Goal: Task Accomplishment & Management: Manage account settings

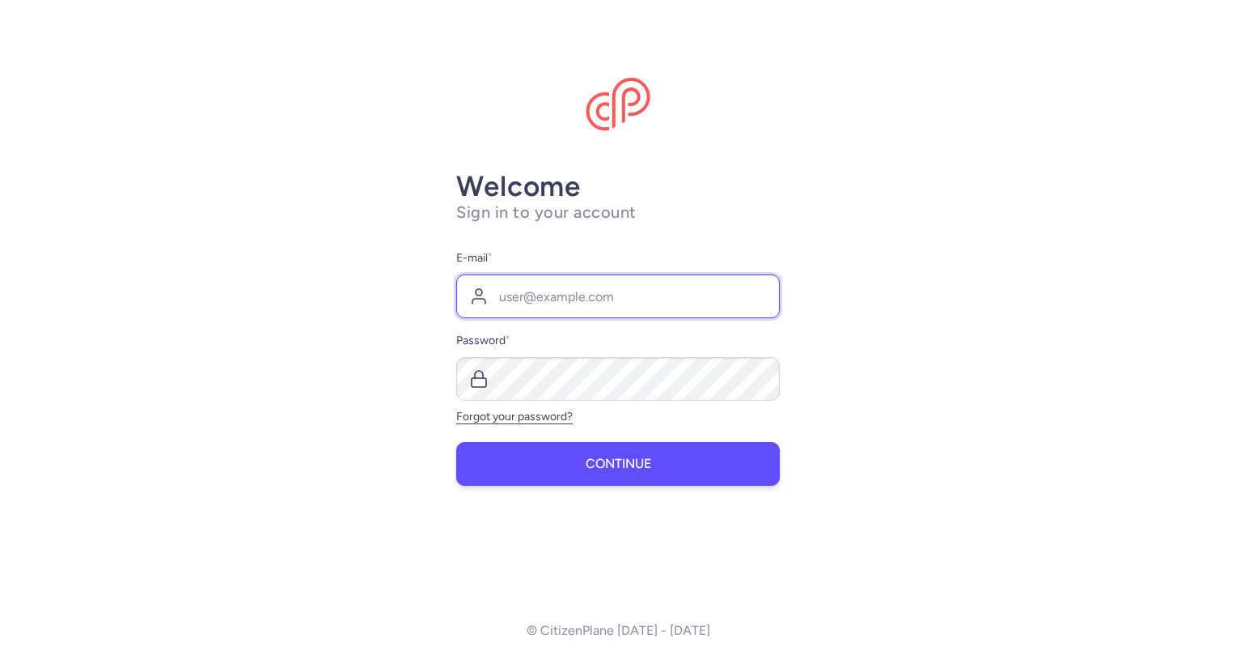
type input "[EMAIL_ADDRESS][DOMAIN_NAME]"
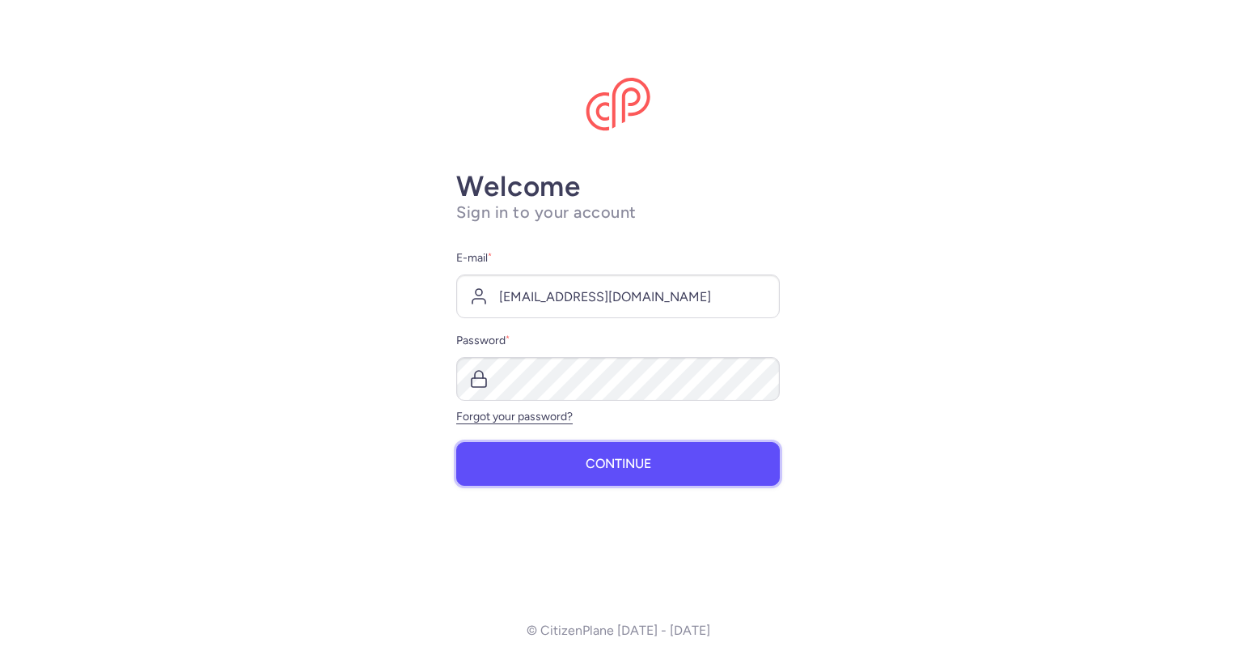
click at [646, 462] on span "Continue" at bounding box center [619, 463] width 66 height 15
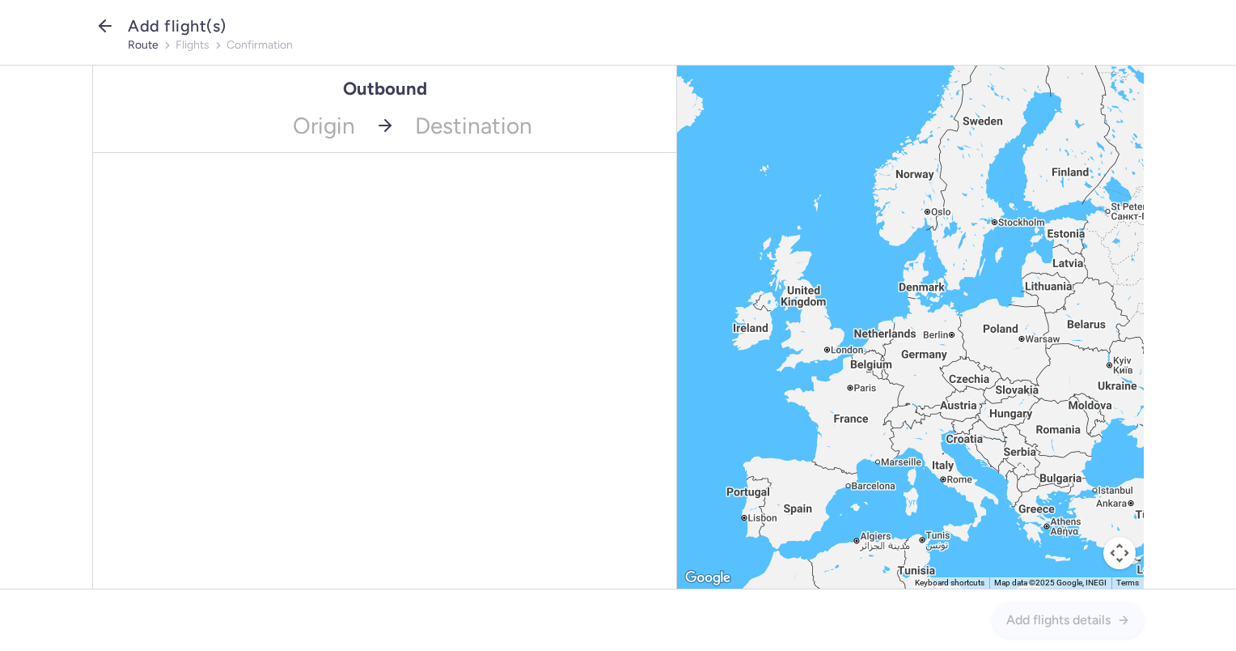
click at [100, 21] on icon "button" at bounding box center [104, 25] width 19 height 19
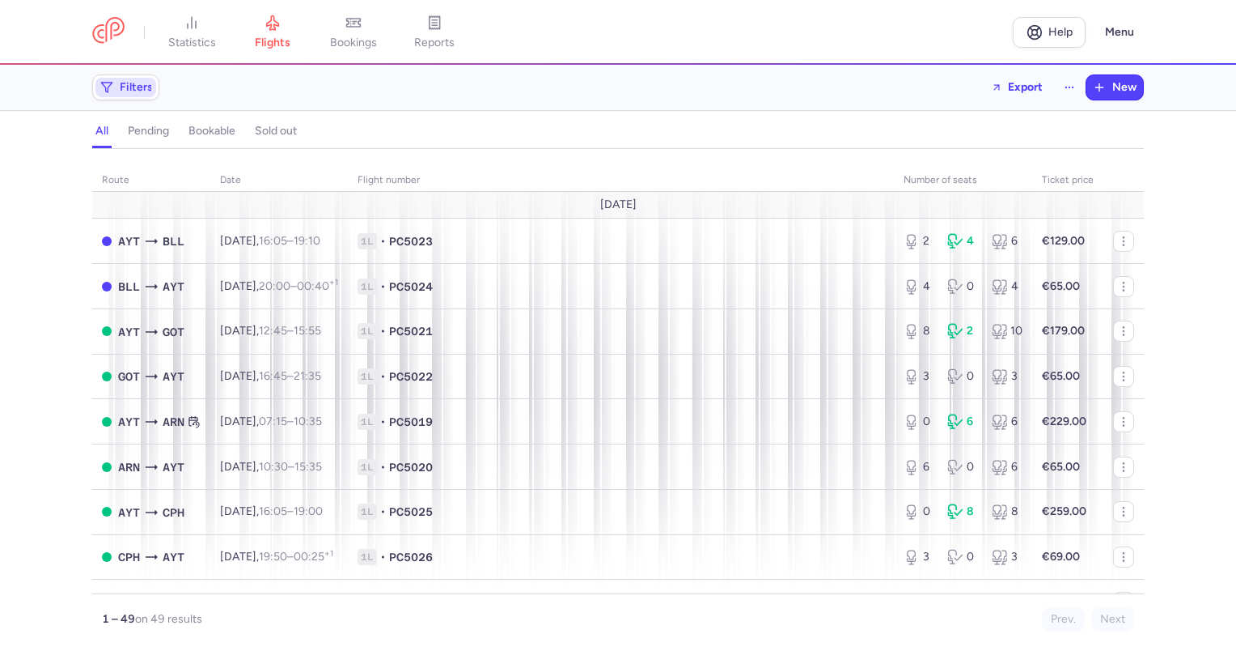
click at [134, 87] on span "Filters" at bounding box center [136, 87] width 33 height 13
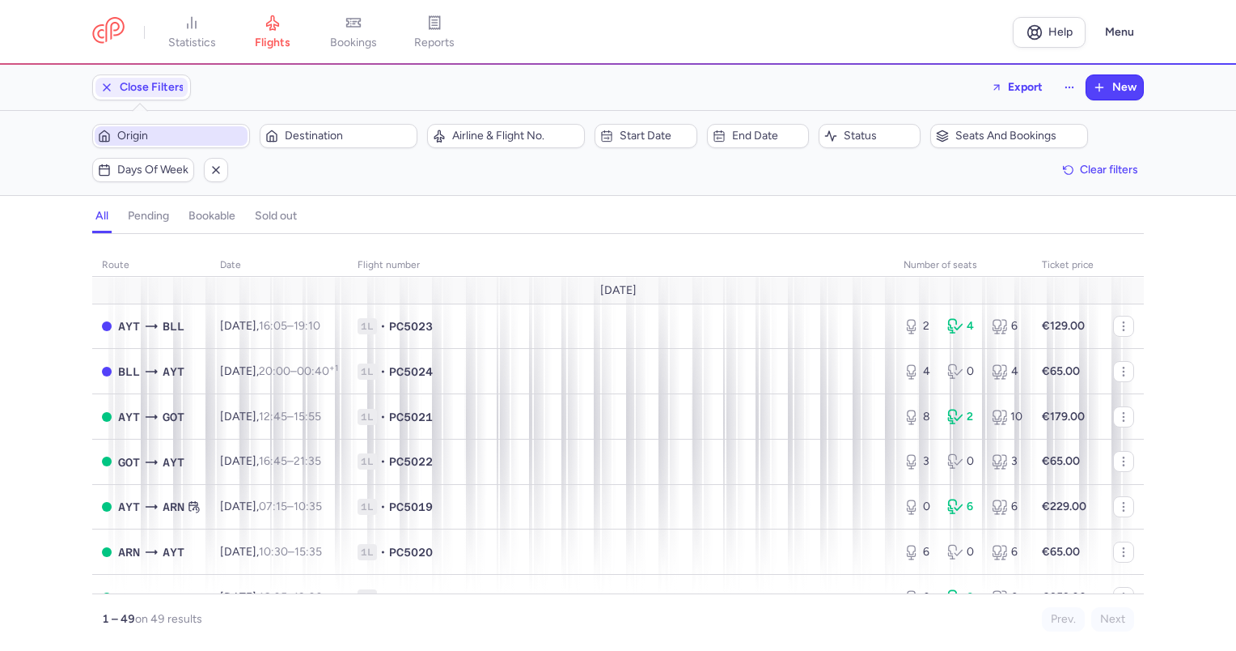
click at [167, 131] on span "Origin" at bounding box center [180, 135] width 127 height 13
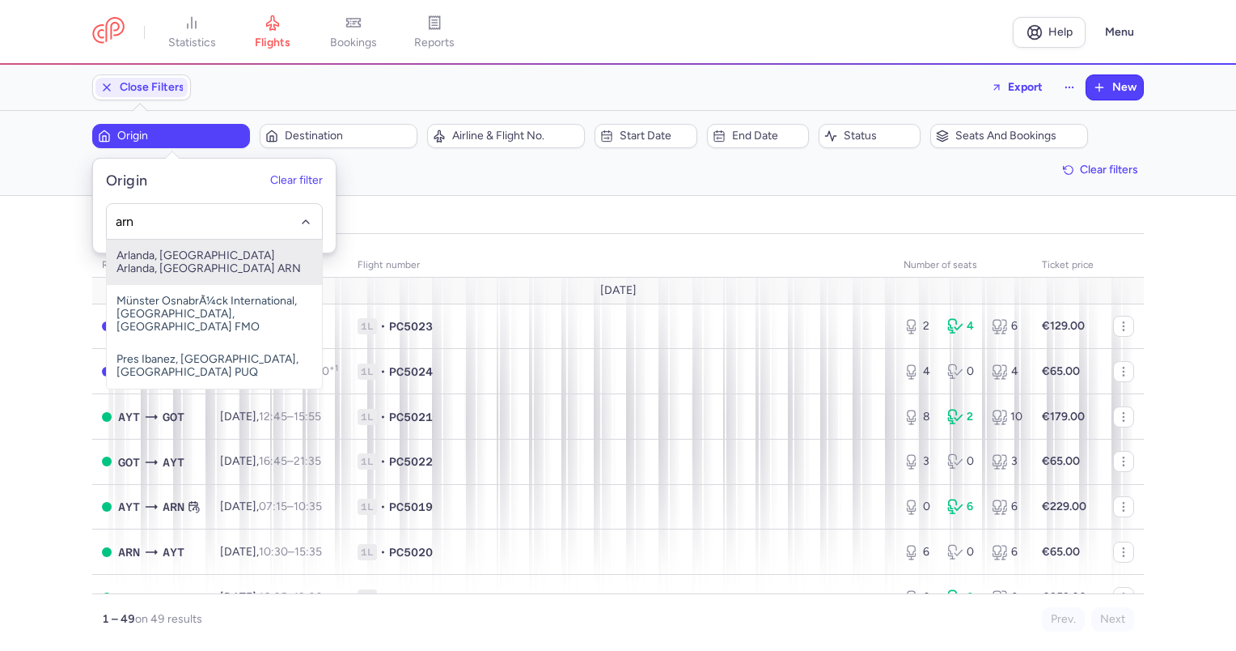
click at [181, 267] on span "Arlanda, [GEOGRAPHIC_DATA] Arlanda, [GEOGRAPHIC_DATA] ARN" at bounding box center [214, 262] width 215 height 45
type input "arn"
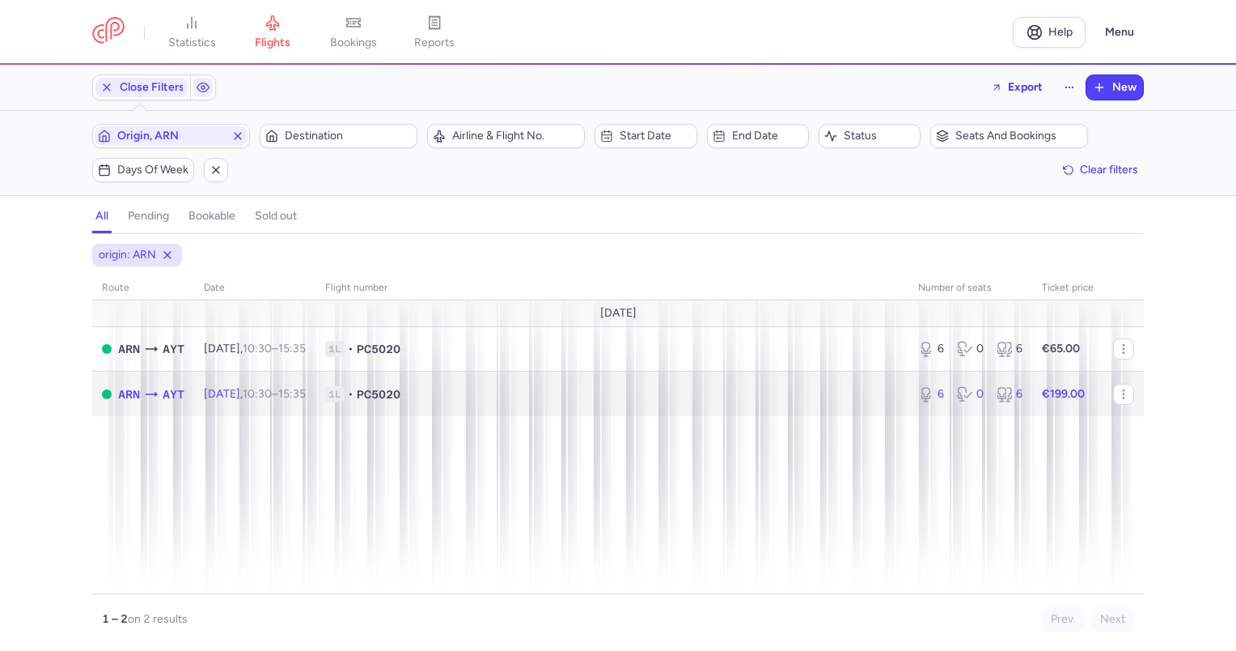
click at [445, 388] on span "1L • PC5020" at bounding box center [612, 394] width 574 height 16
select select "days"
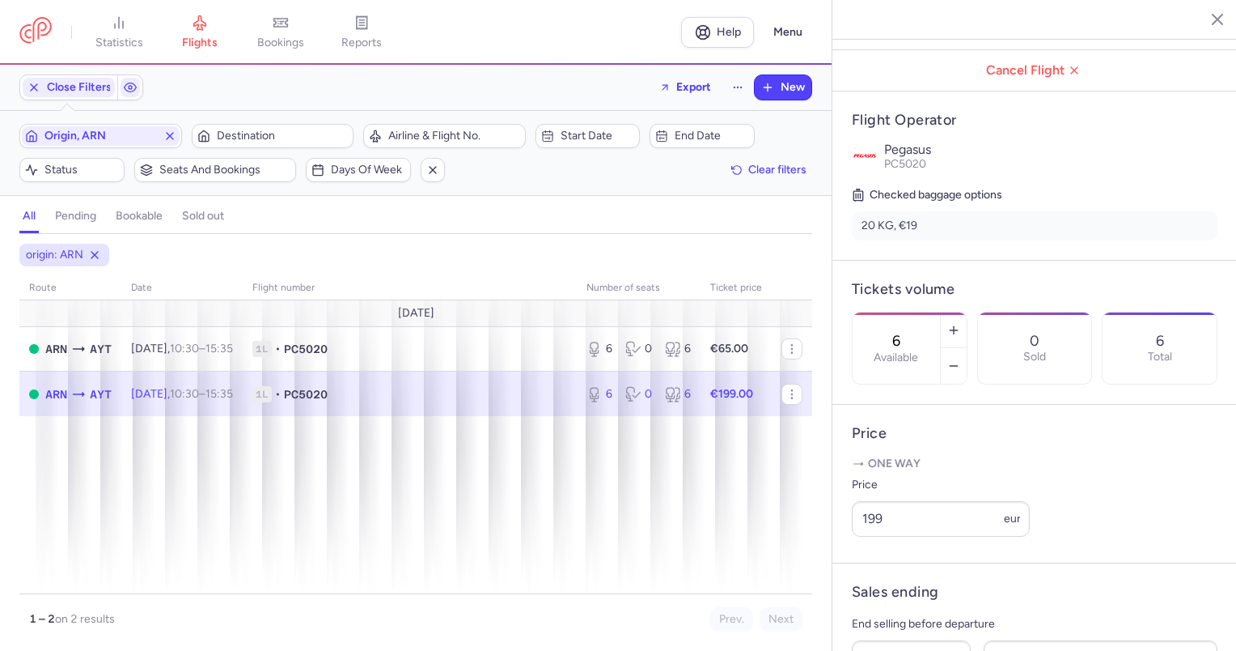
scroll to position [281, 0]
drag, startPoint x: 916, startPoint y: 515, endPoint x: 850, endPoint y: 519, distance: 66.5
click at [850, 519] on article "Price One way Price 199 eur" at bounding box center [1035, 483] width 405 height 159
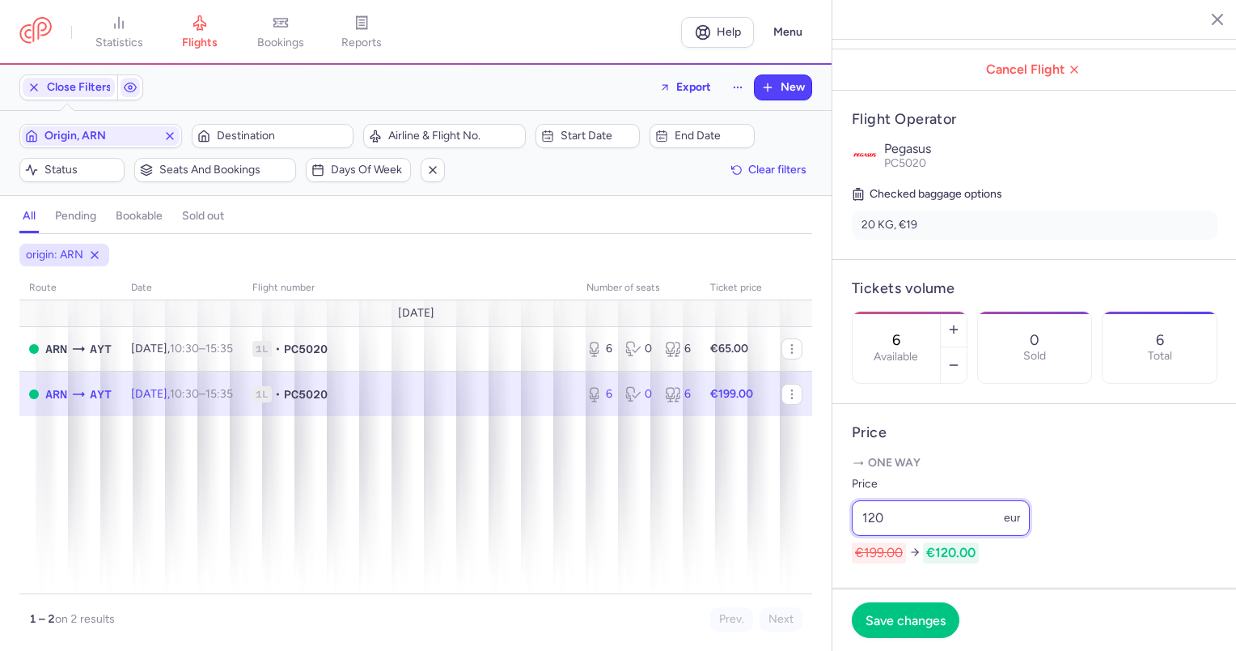
type input "120"
click at [910, 613] on span "Save changes" at bounding box center [906, 619] width 80 height 15
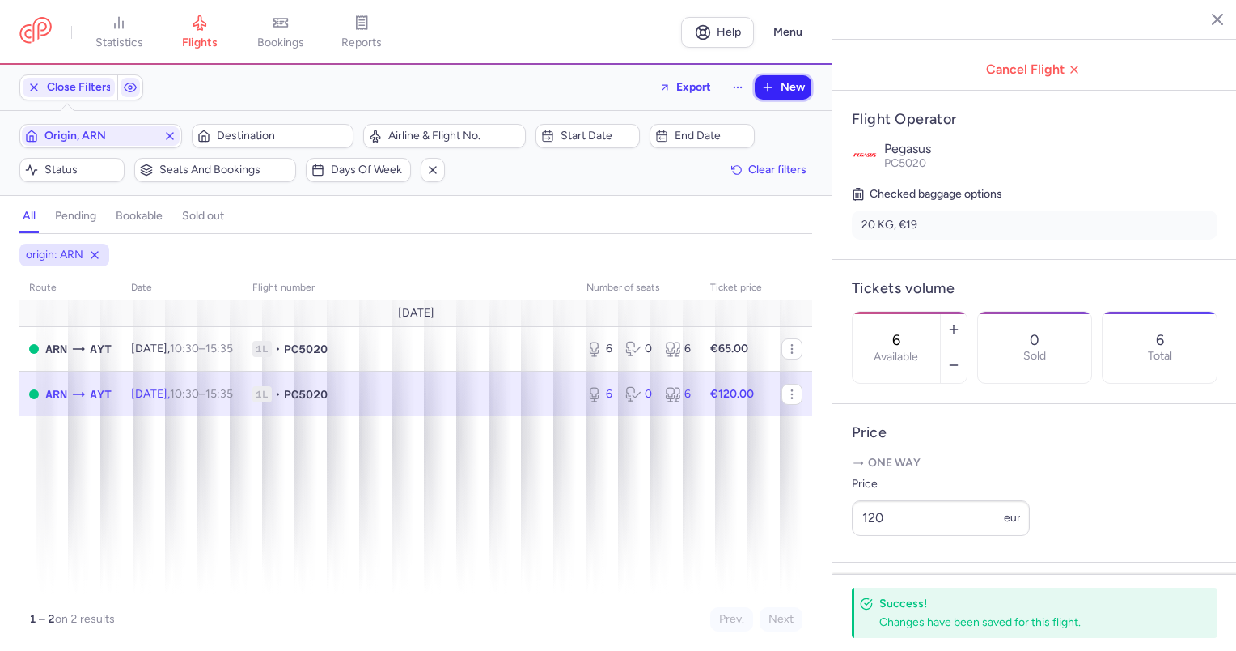
click at [778, 83] on button "New" at bounding box center [783, 87] width 57 height 24
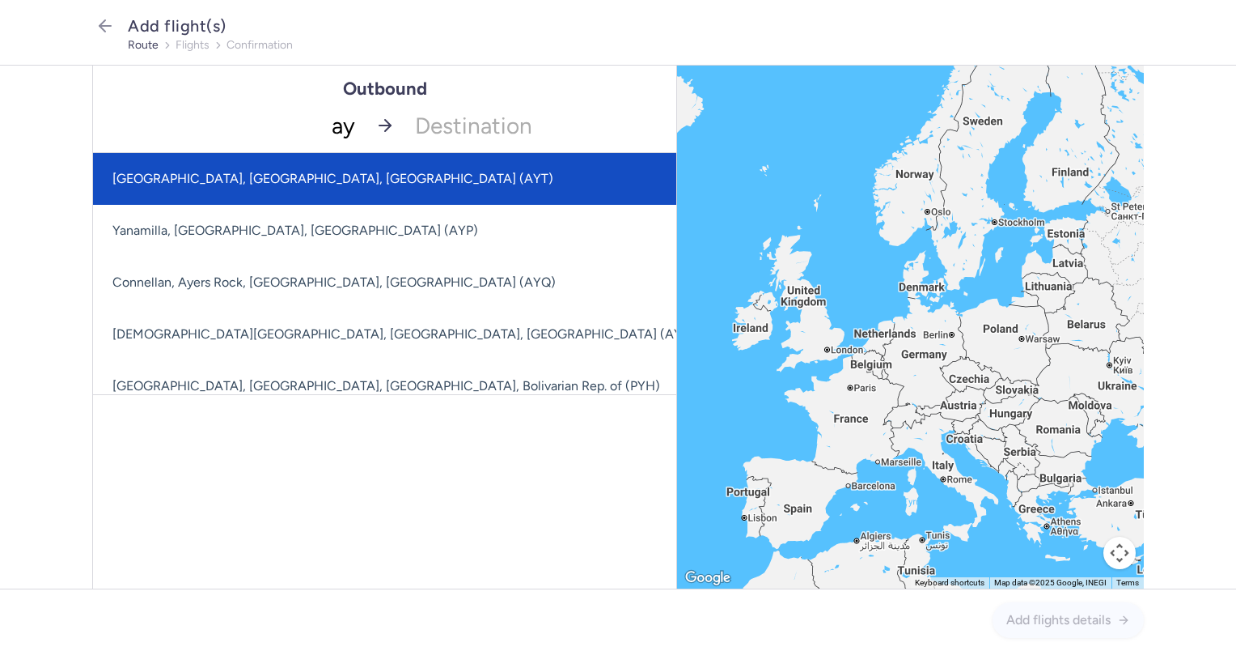
type input "a"
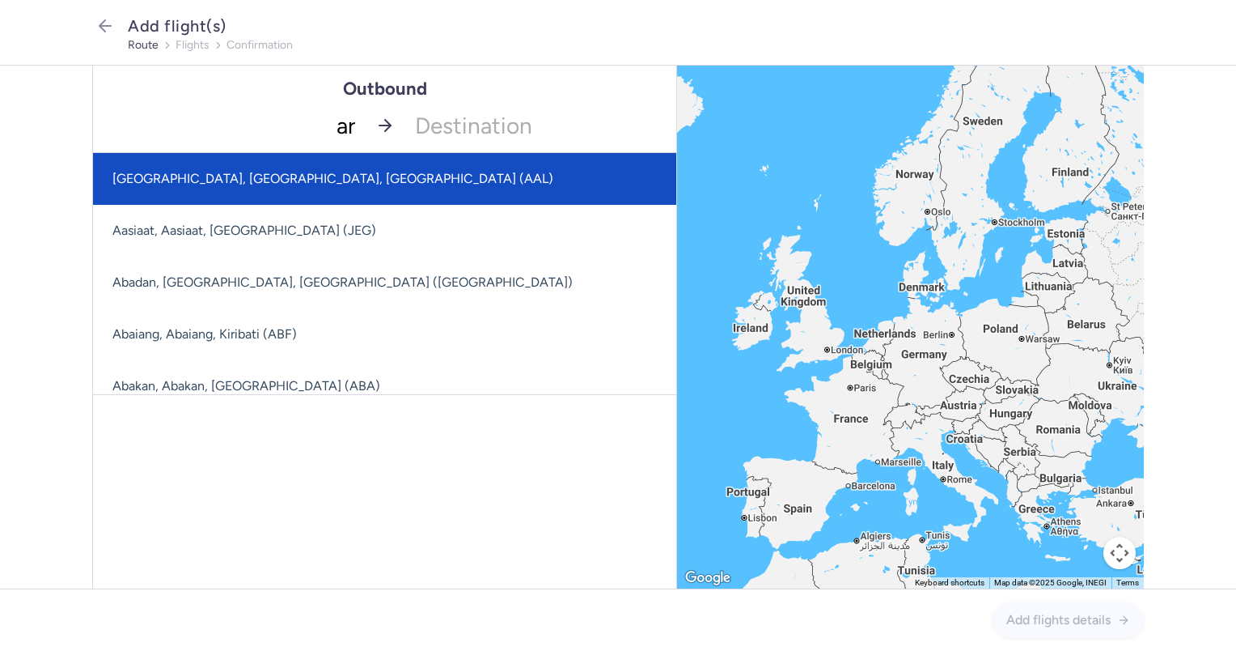
type input "arn"
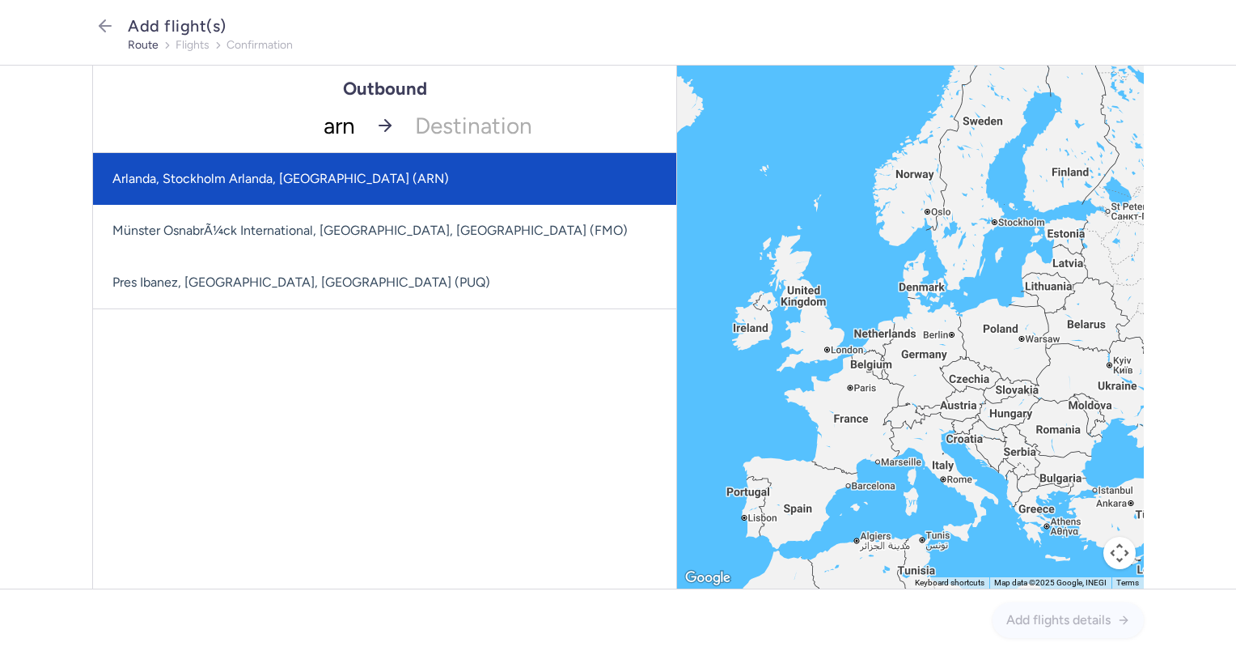
click at [282, 175] on span "Arlanda, Stockholm Arlanda, [GEOGRAPHIC_DATA] (ARN)" at bounding box center [280, 178] width 337 height 15
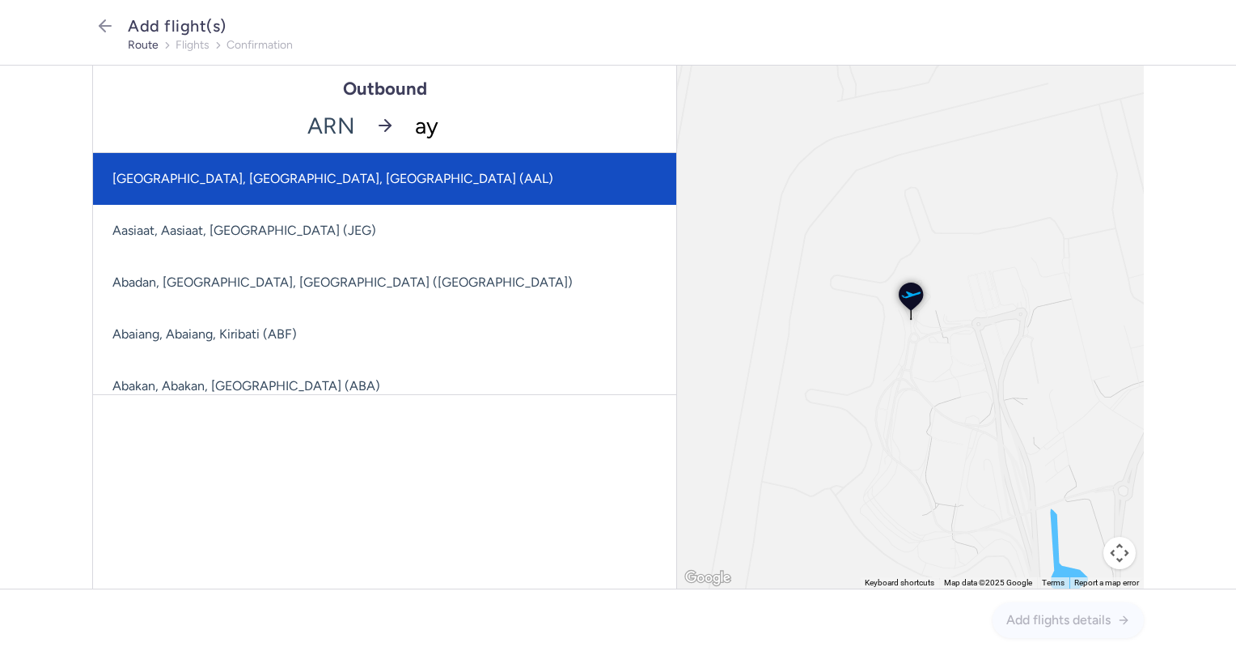
type input "ayt"
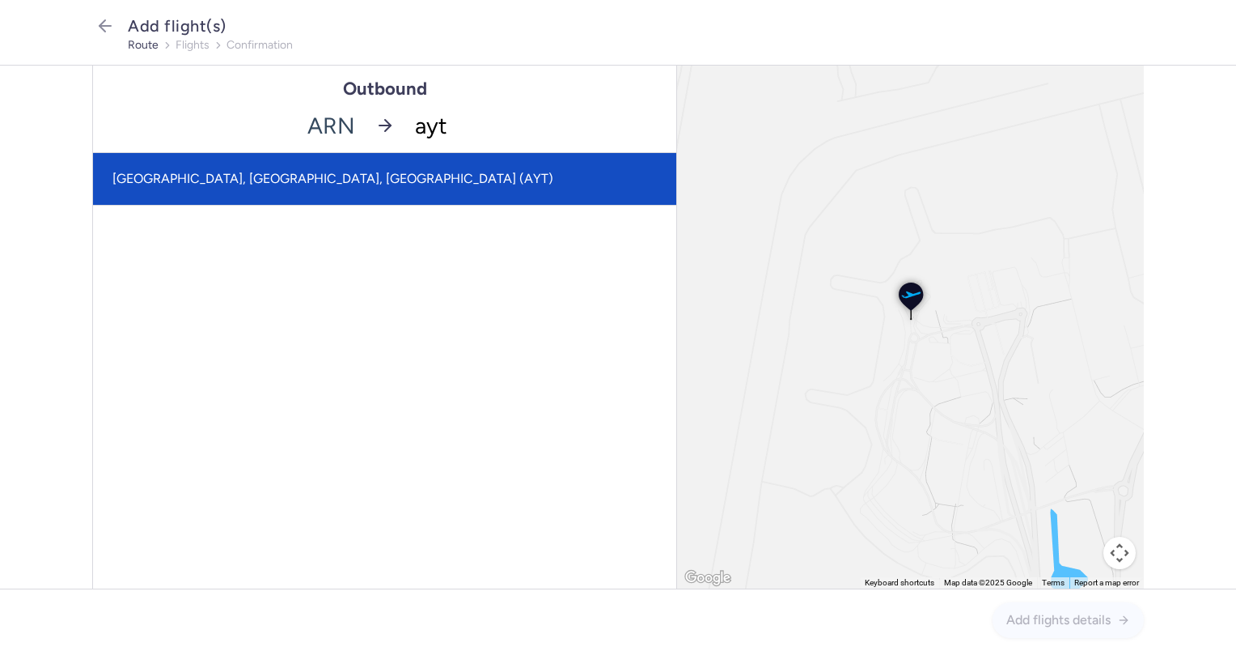
click at [336, 163] on span "[GEOGRAPHIC_DATA], [GEOGRAPHIC_DATA], [GEOGRAPHIC_DATA] (AYT)" at bounding box center [384, 179] width 583 height 52
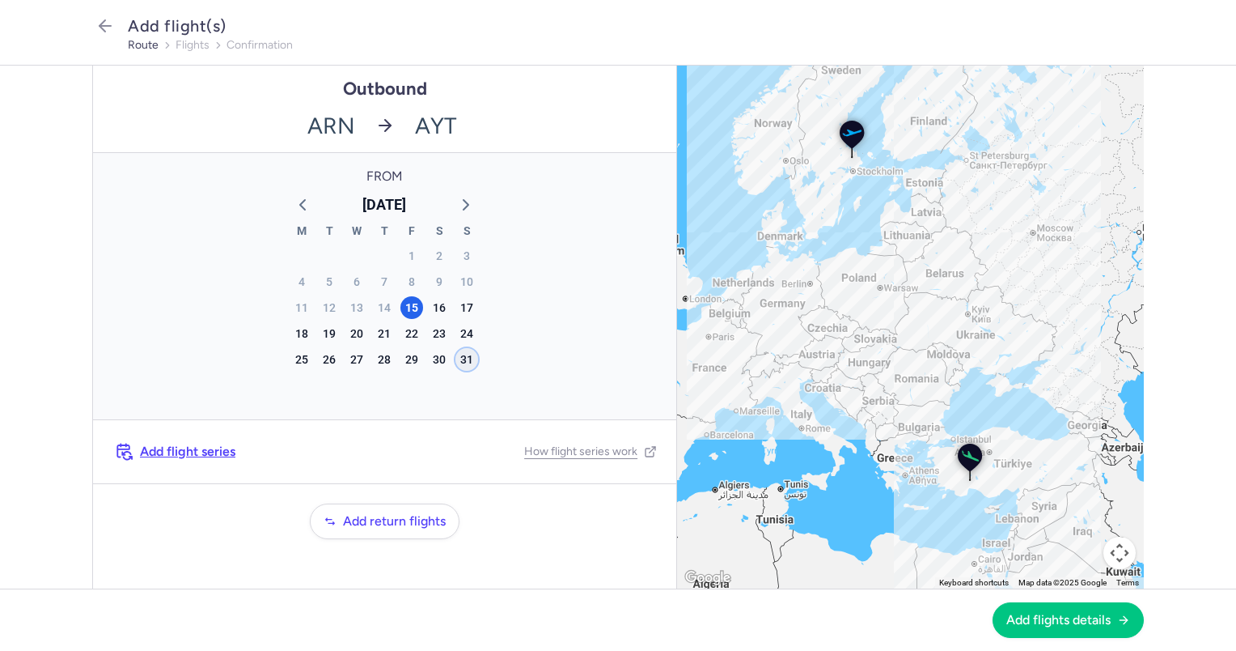
click at [460, 358] on div "31" at bounding box center [467, 359] width 23 height 23
click at [1079, 615] on span "Add flights details" at bounding box center [1059, 619] width 104 height 15
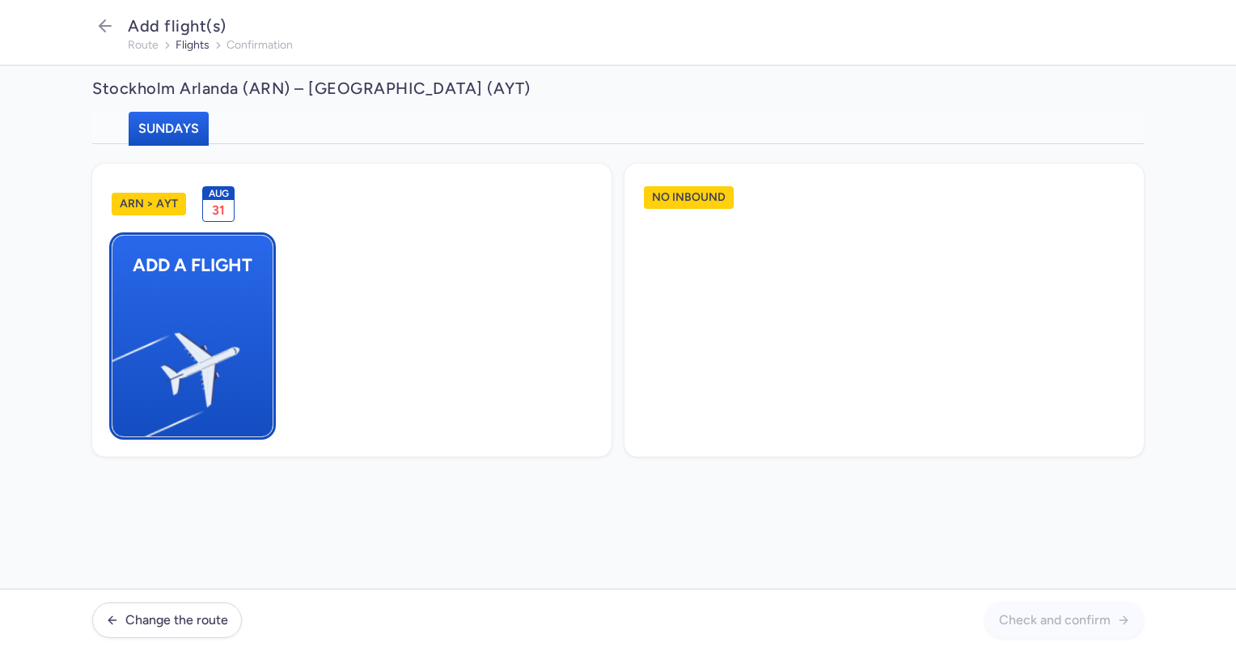
click at [201, 296] on img "button" at bounding box center [120, 362] width 273 height 251
select select "23"
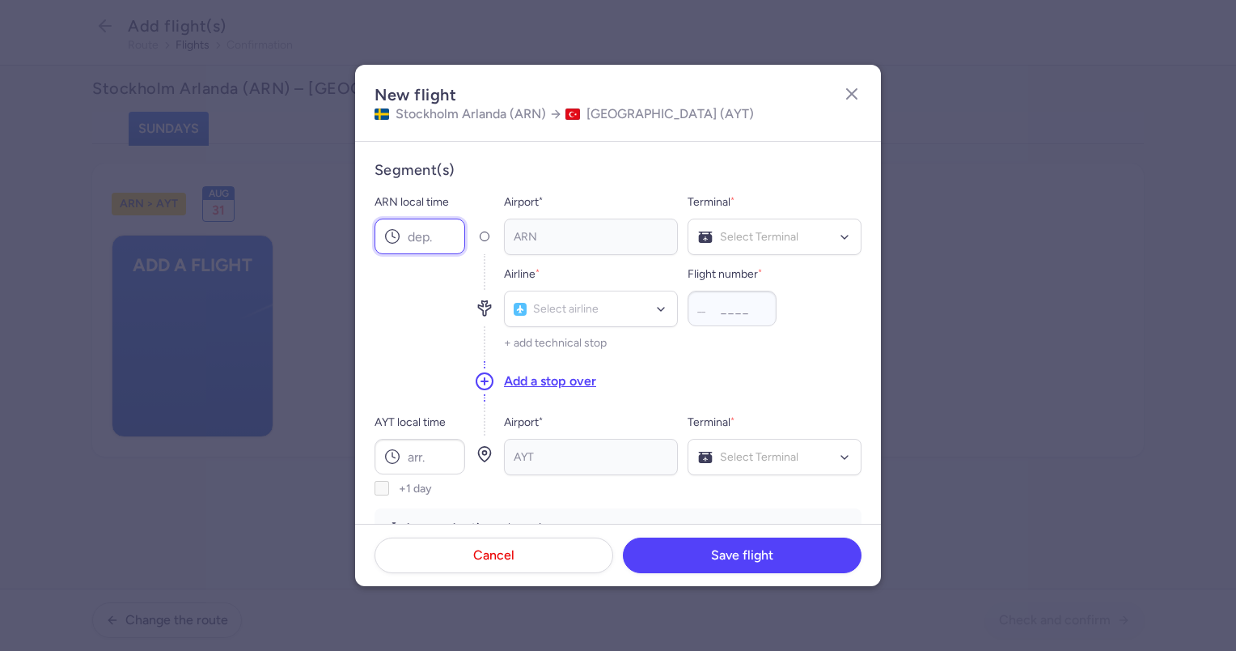
click at [413, 236] on input "ARN local time" at bounding box center [420, 236] width 91 height 36
click at [852, 96] on icon "button" at bounding box center [851, 93] width 19 height 19
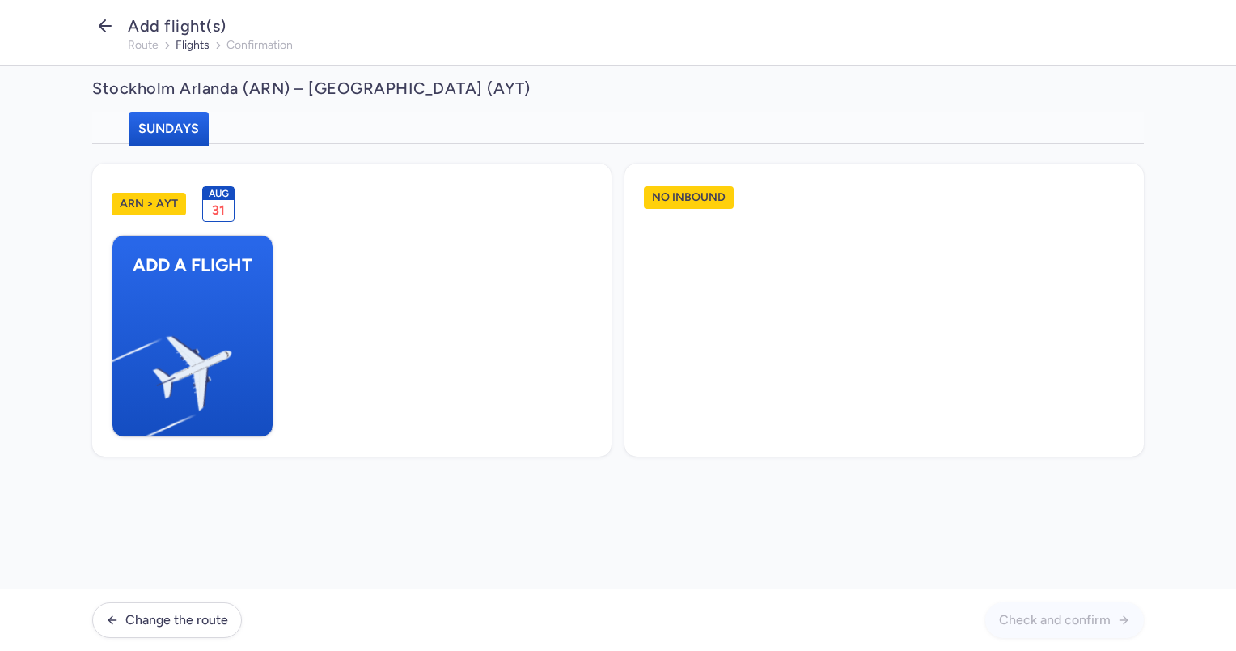
click at [108, 22] on icon "button" at bounding box center [104, 25] width 19 height 19
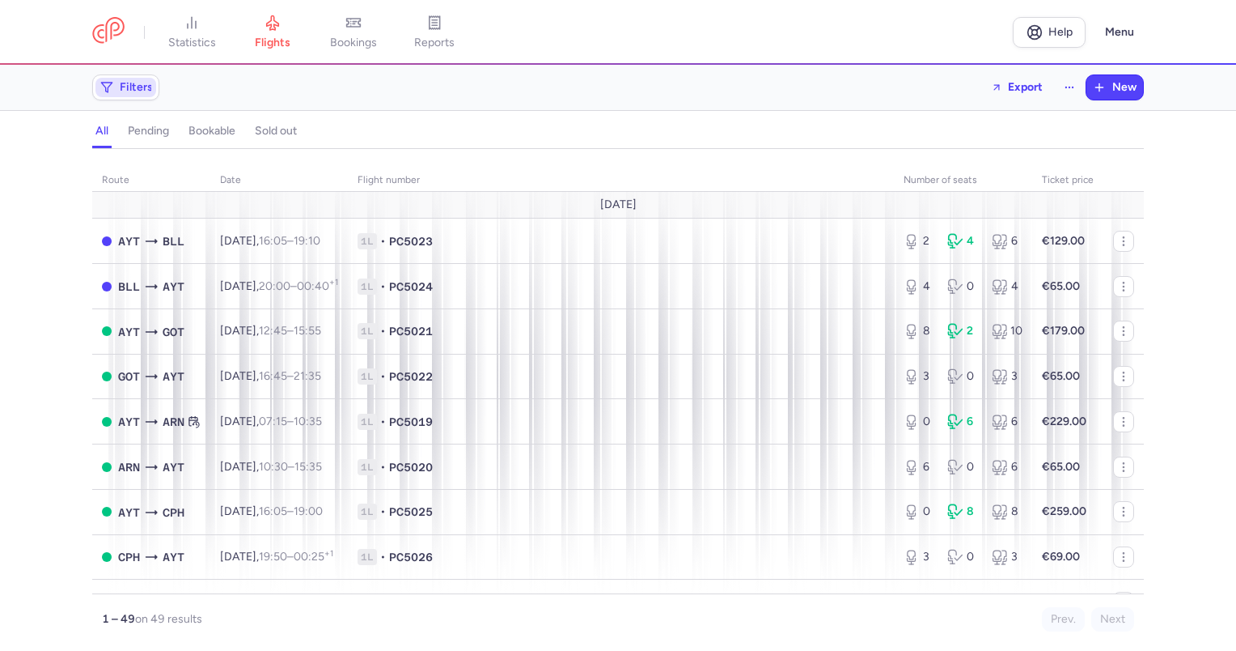
click at [141, 91] on span "Filters" at bounding box center [136, 87] width 33 height 13
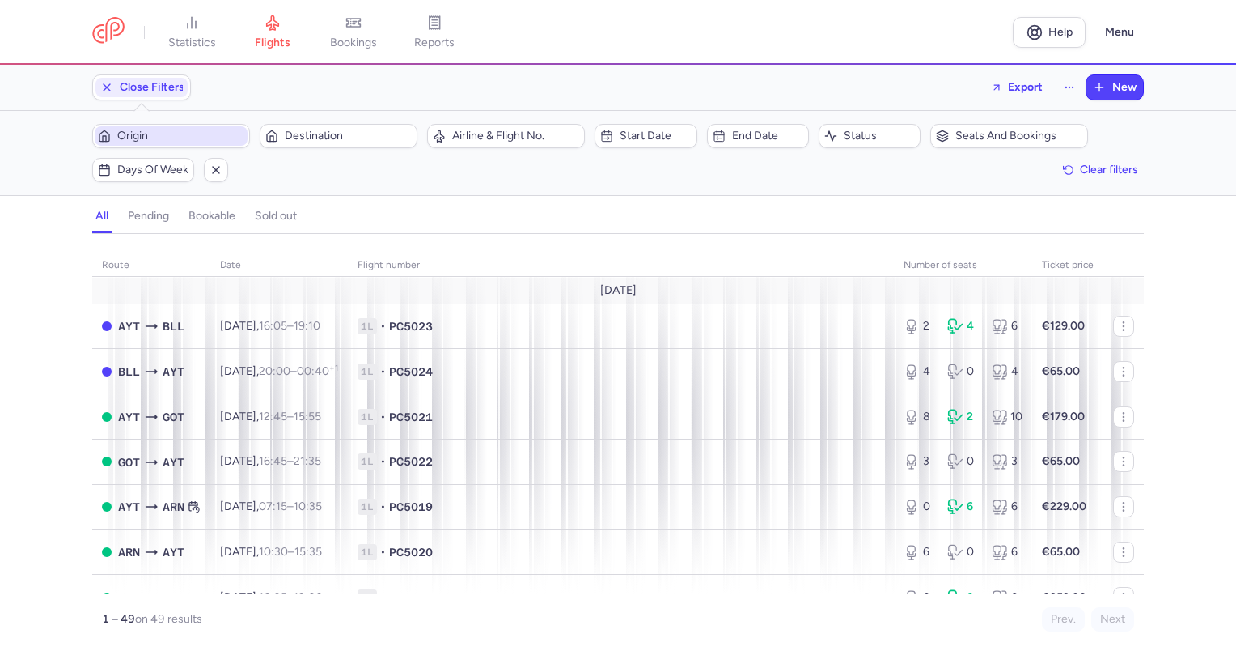
click at [160, 130] on span "Origin" at bounding box center [180, 135] width 127 height 13
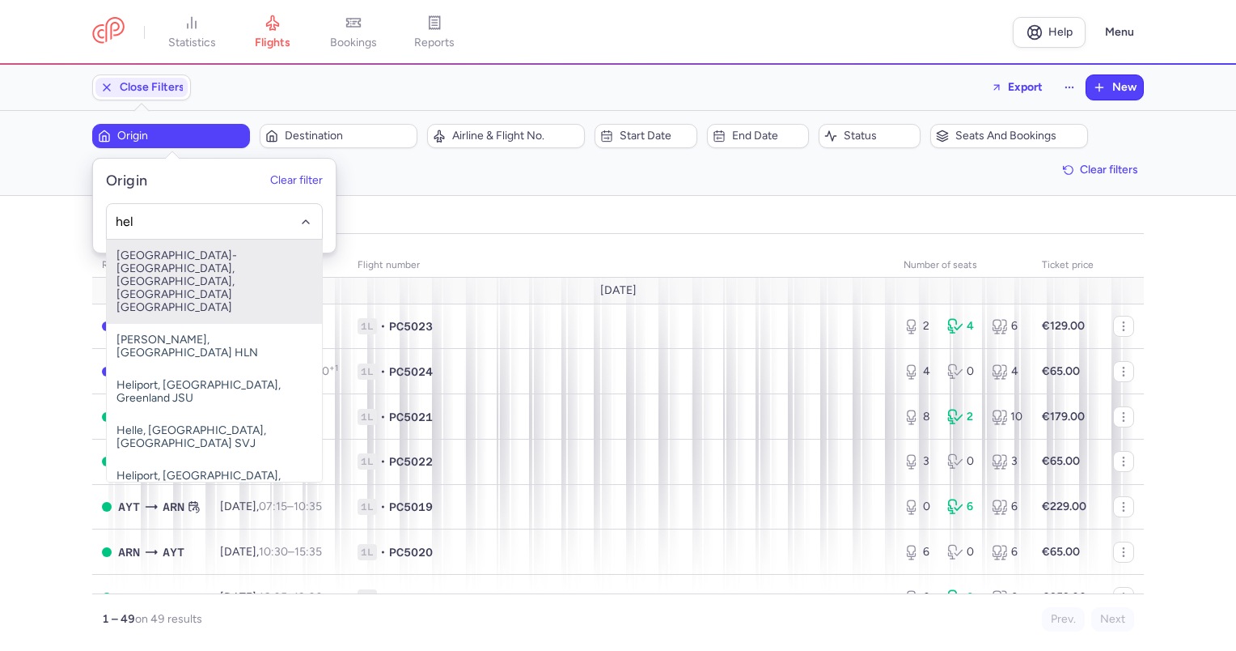
click at [180, 253] on span "[GEOGRAPHIC_DATA]-[GEOGRAPHIC_DATA], [GEOGRAPHIC_DATA], [GEOGRAPHIC_DATA] [GEOG…" at bounding box center [214, 282] width 215 height 84
type input "hel"
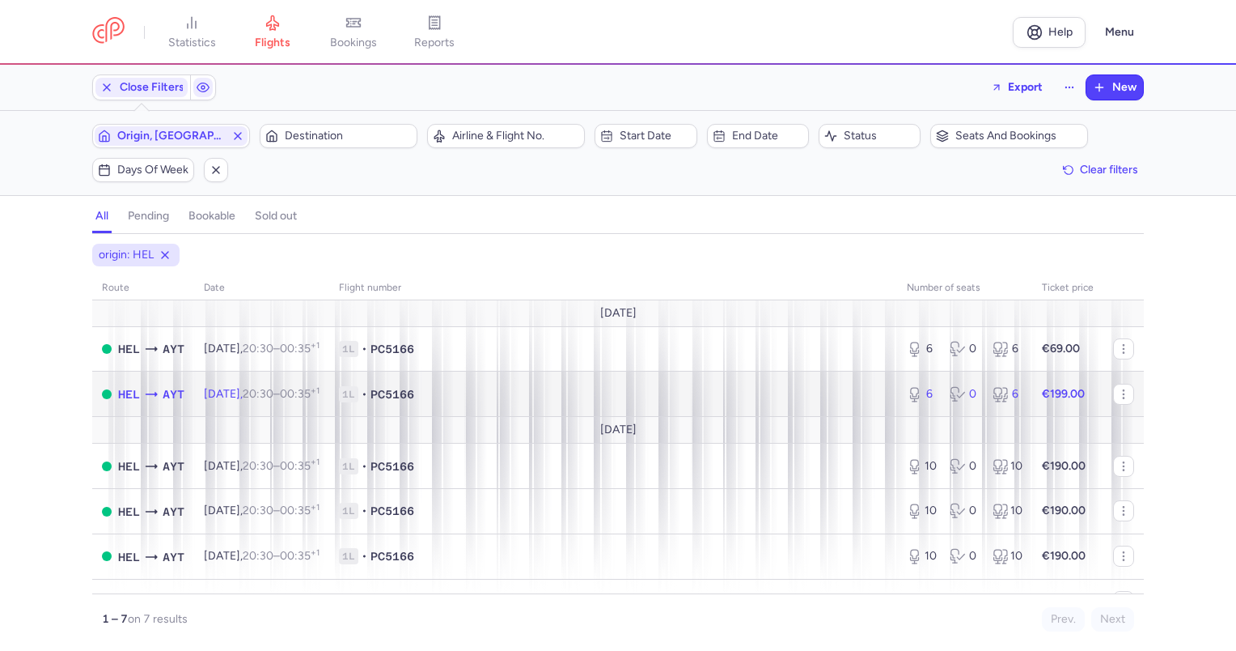
click at [214, 389] on span "[DATE] 20:30 – 00:35 +1" at bounding box center [262, 394] width 116 height 14
select select "days"
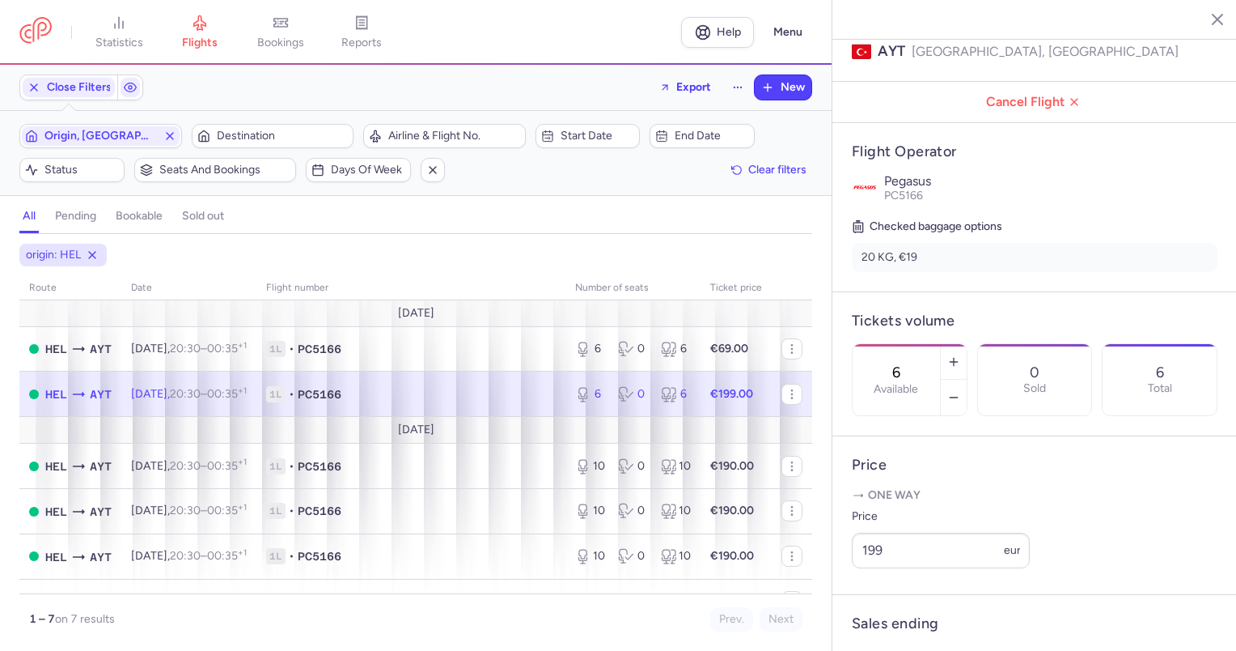
scroll to position [233, 0]
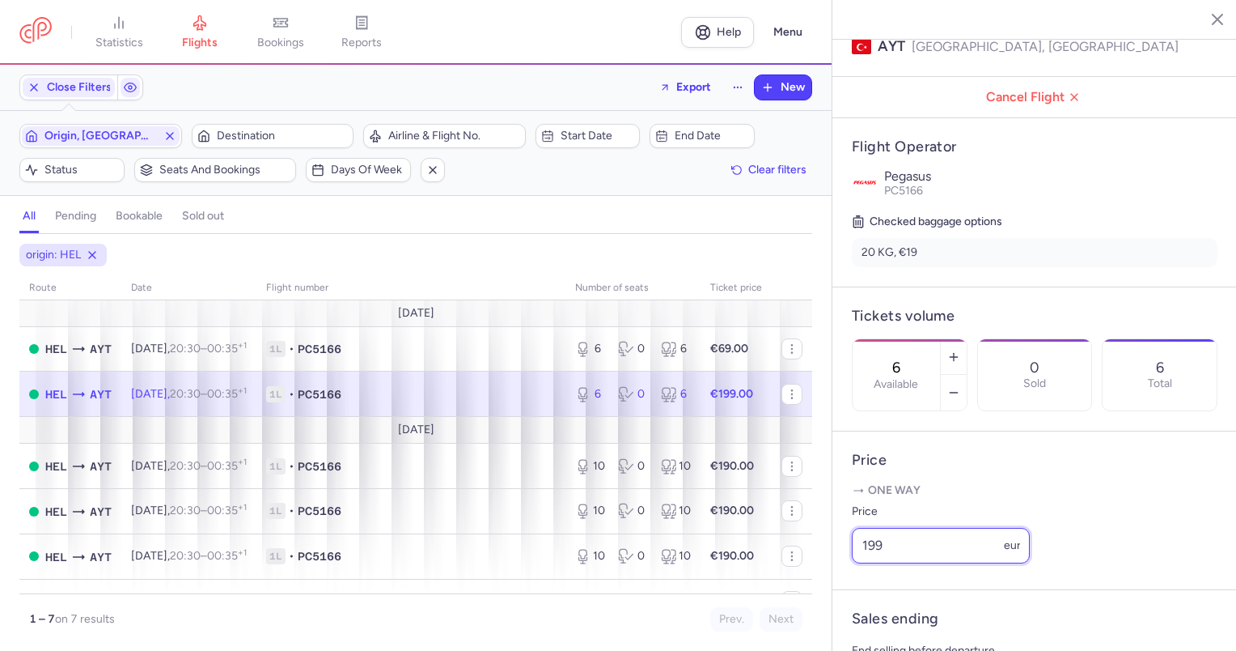
click at [924, 563] on input "199" at bounding box center [941, 546] width 178 height 36
type input "1"
type input "99"
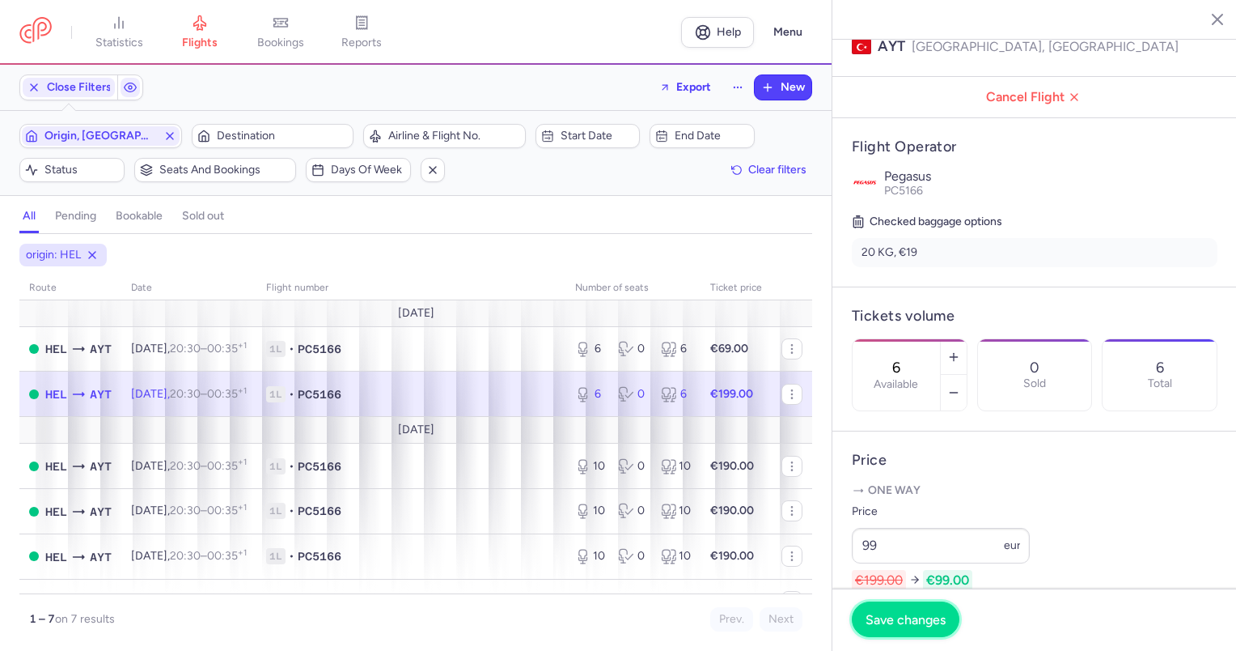
click at [910, 621] on span "Save changes" at bounding box center [906, 619] width 80 height 15
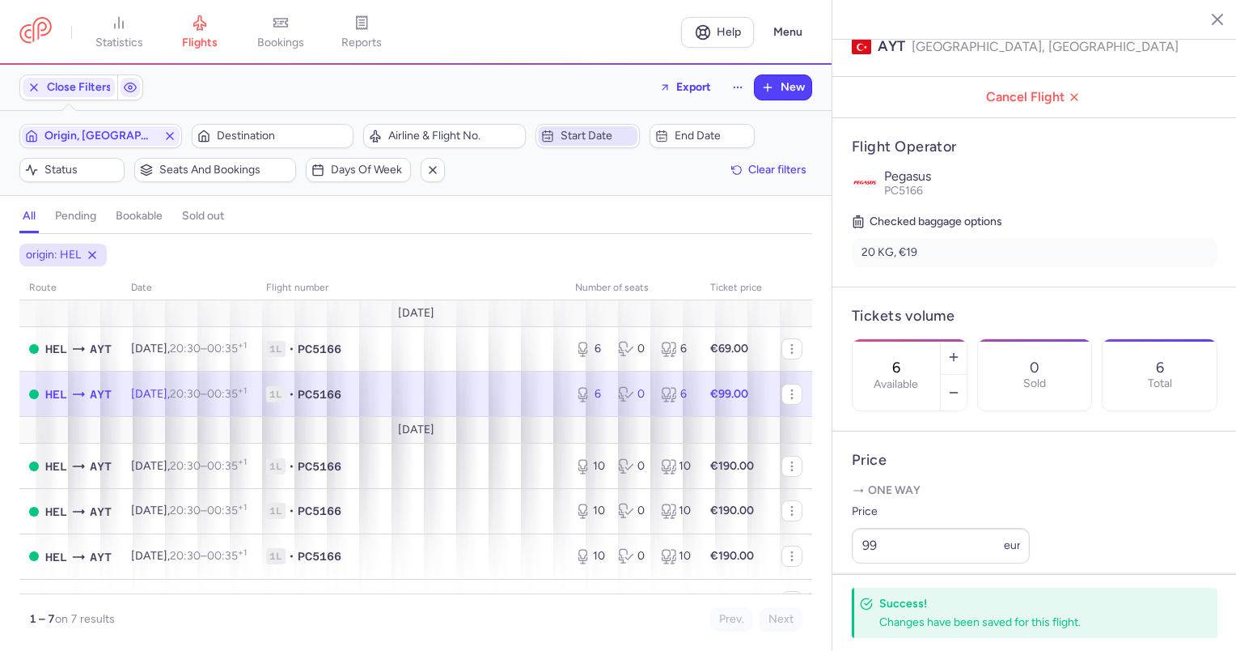
click at [593, 139] on span "Start date" at bounding box center [598, 135] width 74 height 13
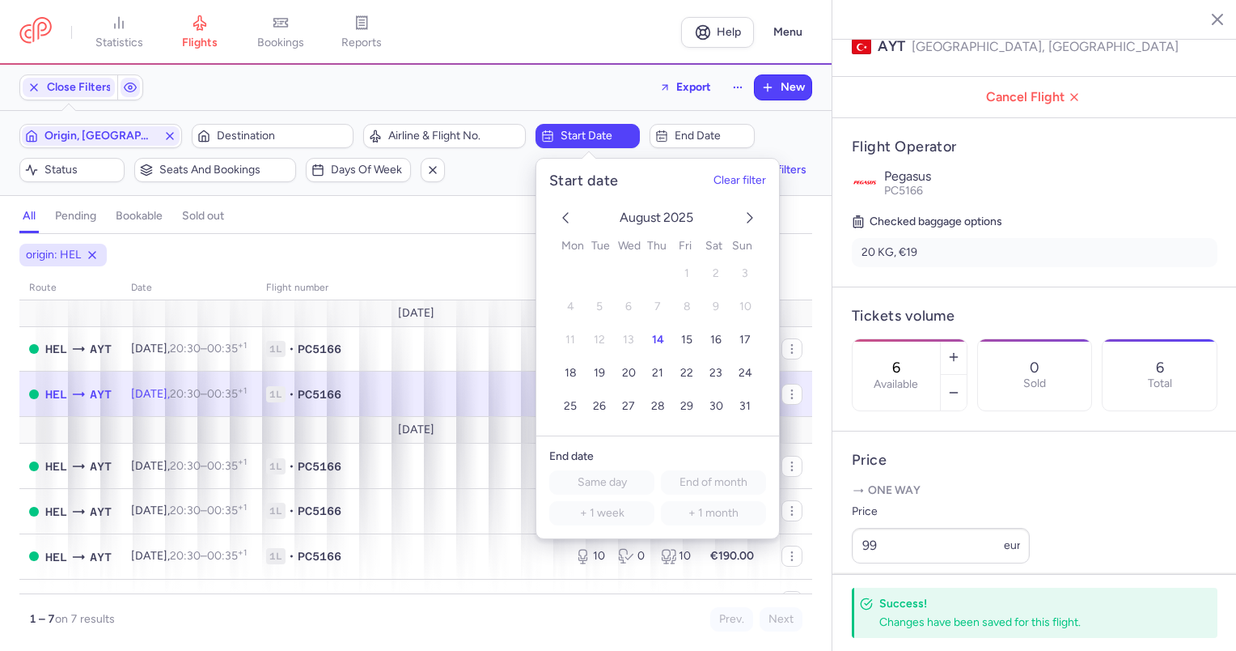
click at [493, 214] on div "all pending bookable sold out" at bounding box center [415, 220] width 793 height 28
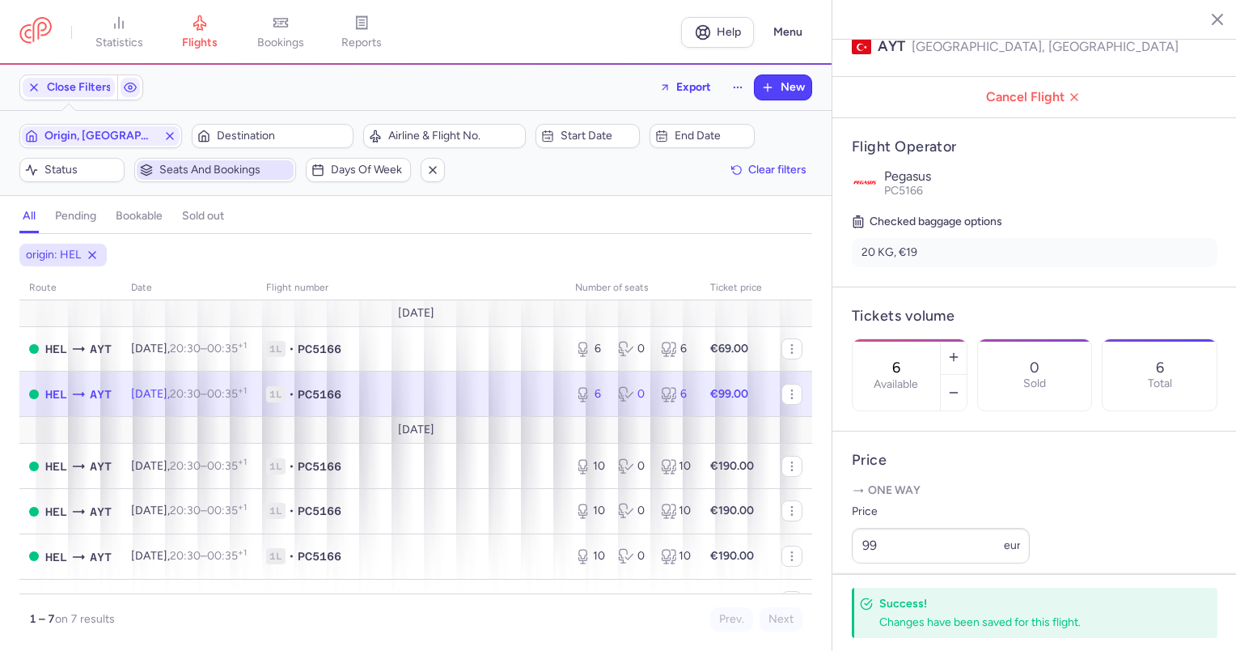
click at [216, 170] on span "Seats and bookings" at bounding box center [225, 169] width 132 height 13
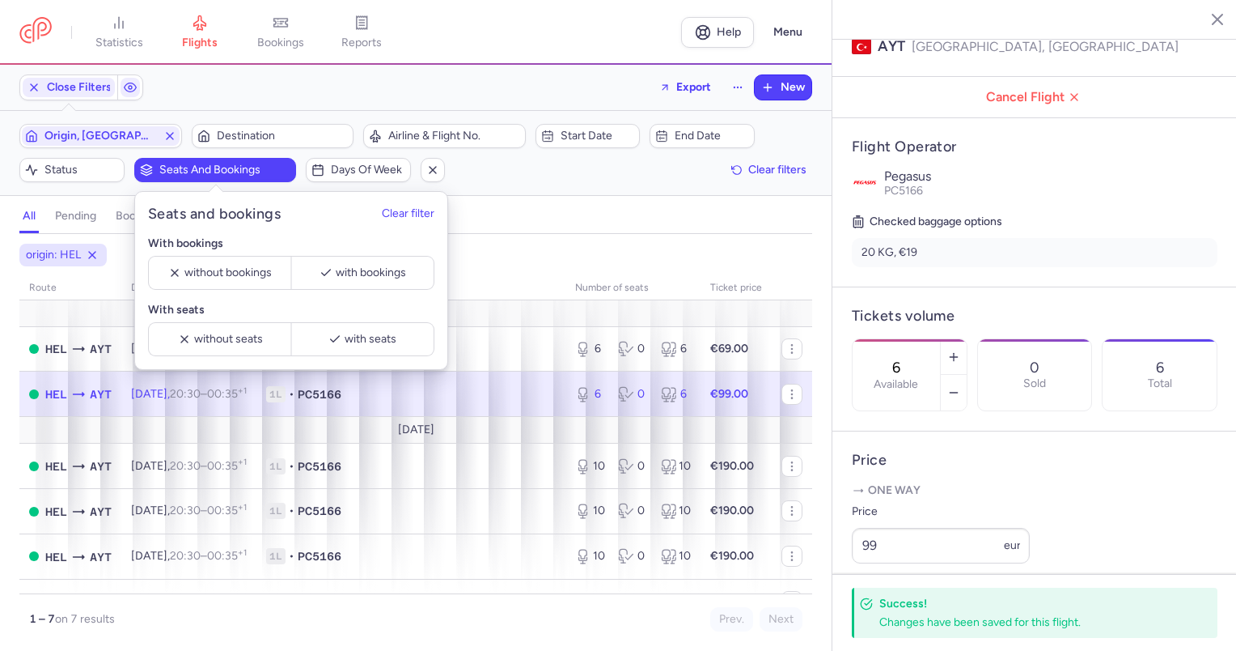
click at [530, 180] on div "Origin, [GEOGRAPHIC_DATA] Destination Airline & Flight No. Start date End date …" at bounding box center [415, 153] width 793 height 58
